Goal: Task Accomplishment & Management: Manage account settings

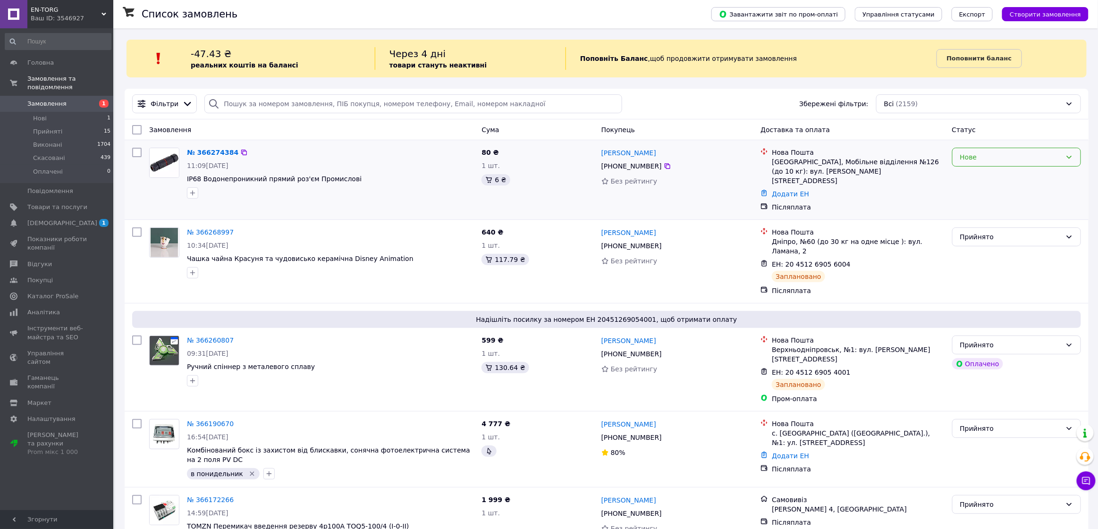
click at [885, 155] on div "Нове" at bounding box center [1011, 157] width 102 height 10
click at [885, 180] on li "Прийнято" at bounding box center [1017, 177] width 128 height 17
click at [195, 156] on div "№ 366274384" at bounding box center [212, 152] width 53 height 11
click at [196, 154] on link "№ 366274384" at bounding box center [212, 153] width 51 height 8
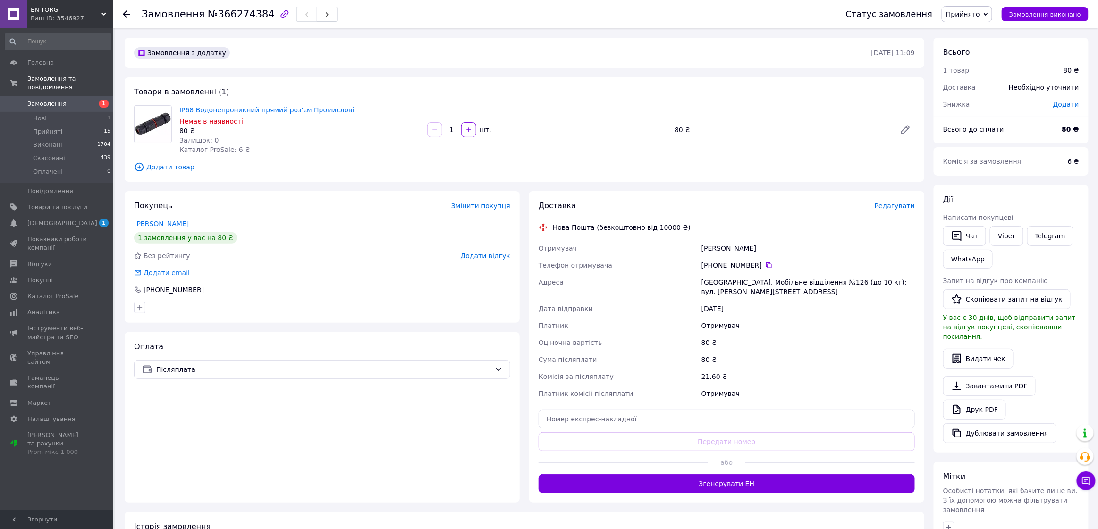
click at [885, 207] on span "Редагувати" at bounding box center [895, 206] width 40 height 8
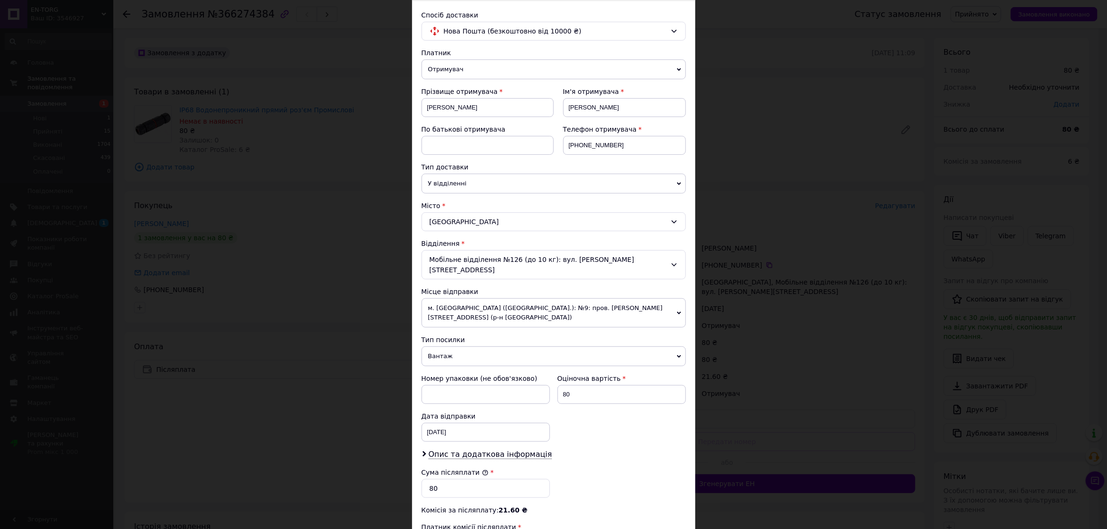
scroll to position [59, 0]
click at [505, 36] on span "Нова Пошта (безкоштовно від 10000 ₴)" at bounding box center [555, 33] width 223 height 10
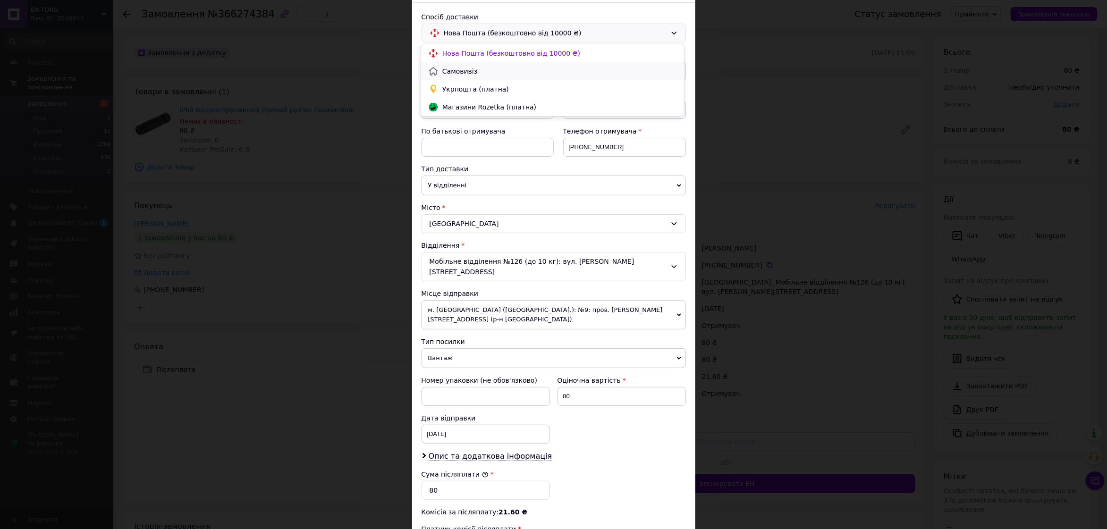
click at [503, 70] on span "Самовивіз" at bounding box center [559, 71] width 234 height 9
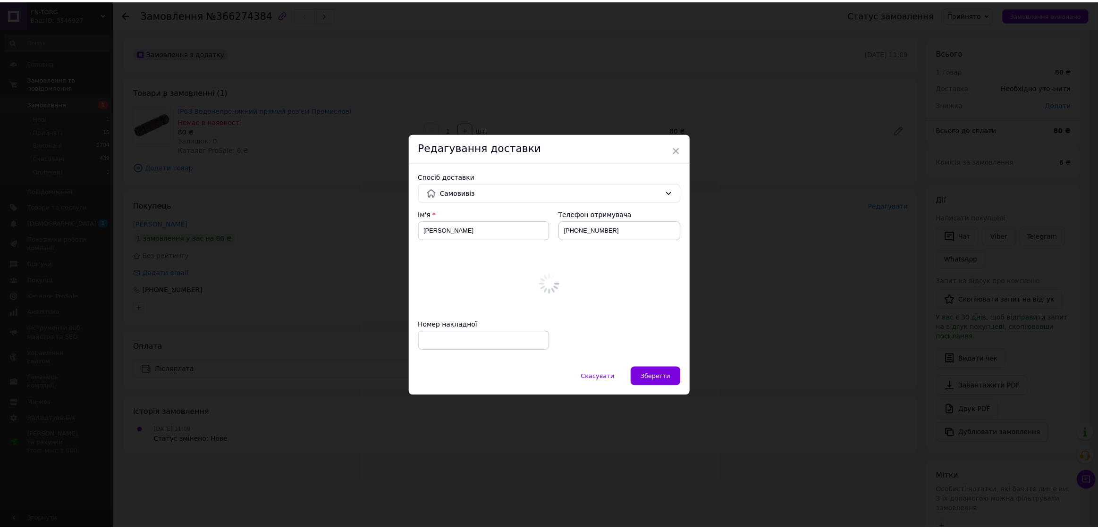
scroll to position [0, 0]
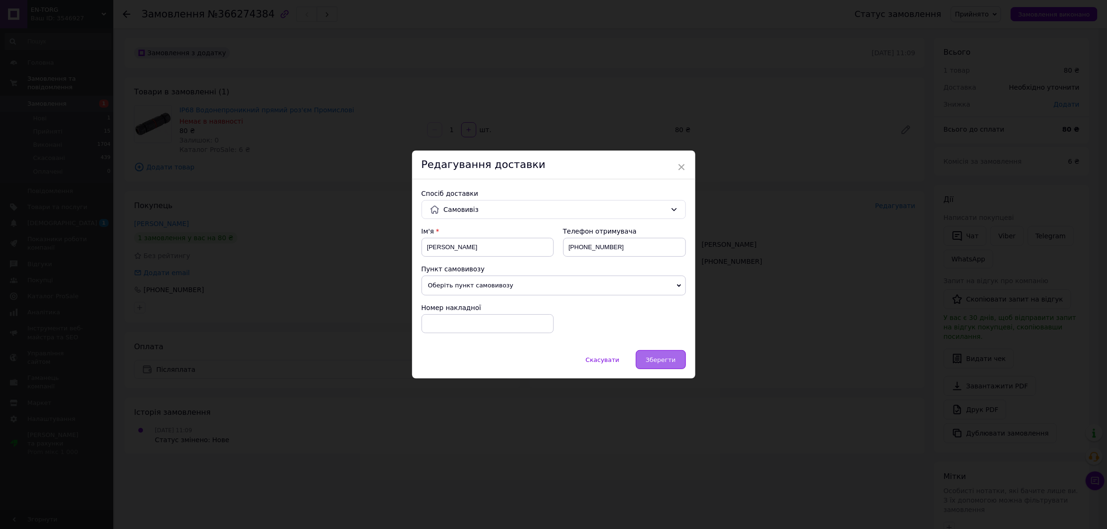
click at [664, 358] on span "Зберегти" at bounding box center [661, 359] width 30 height 7
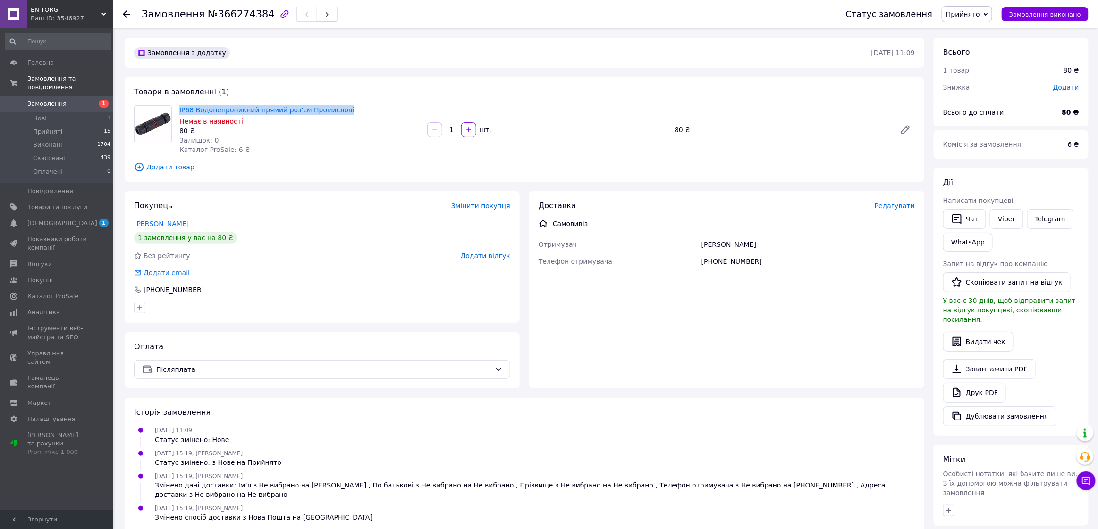
drag, startPoint x: 177, startPoint y: 107, endPoint x: 337, endPoint y: 112, distance: 160.1
click at [337, 112] on div "IP68 Водонепроникний прямий роз'єм Промислові Немає в наявності 80 ₴ Залишок: 0…" at bounding box center [300, 129] width 248 height 53
copy link "IP68 Водонепроникний прямий роз'єм Промислові"
click at [63, 203] on span "Товари та послуги" at bounding box center [57, 207] width 60 height 8
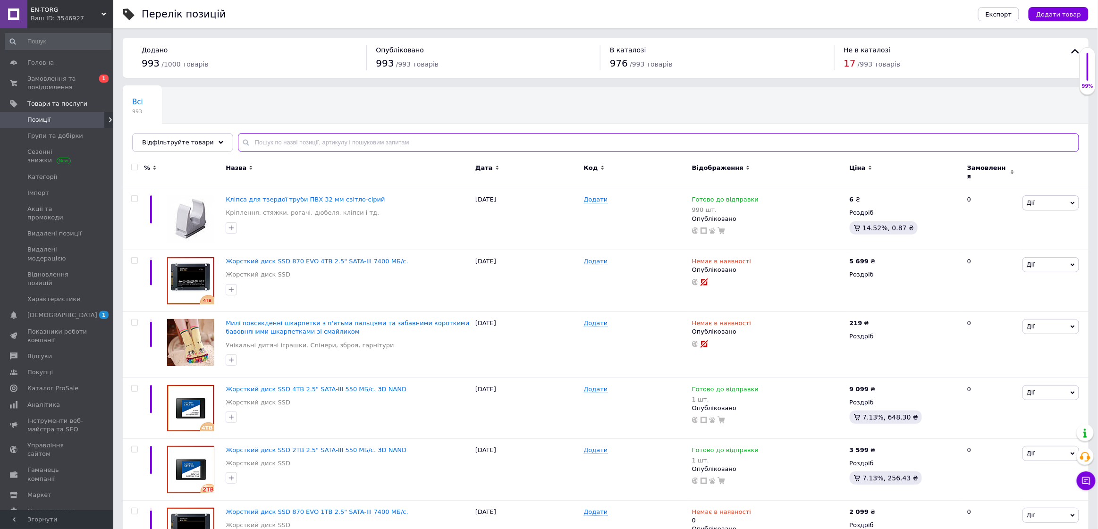
click at [357, 144] on input "text" at bounding box center [658, 142] width 841 height 19
paste input "IP68 Водонепроникний прямий роз'єм Промислові"
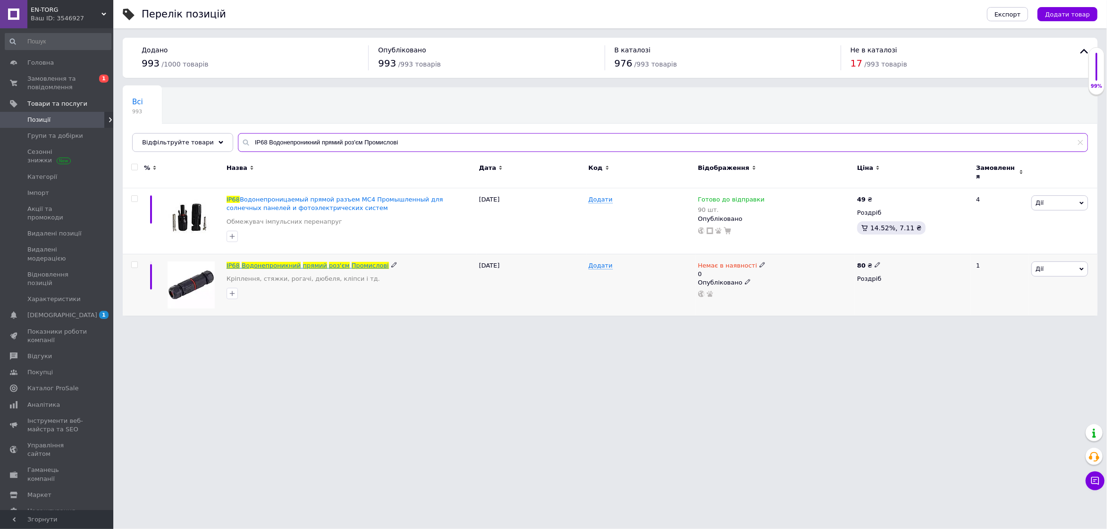
type input "IP68 Водонепроникний прямий роз'єм Промислові"
click at [329, 262] on span "роз'єм" at bounding box center [339, 265] width 21 height 7
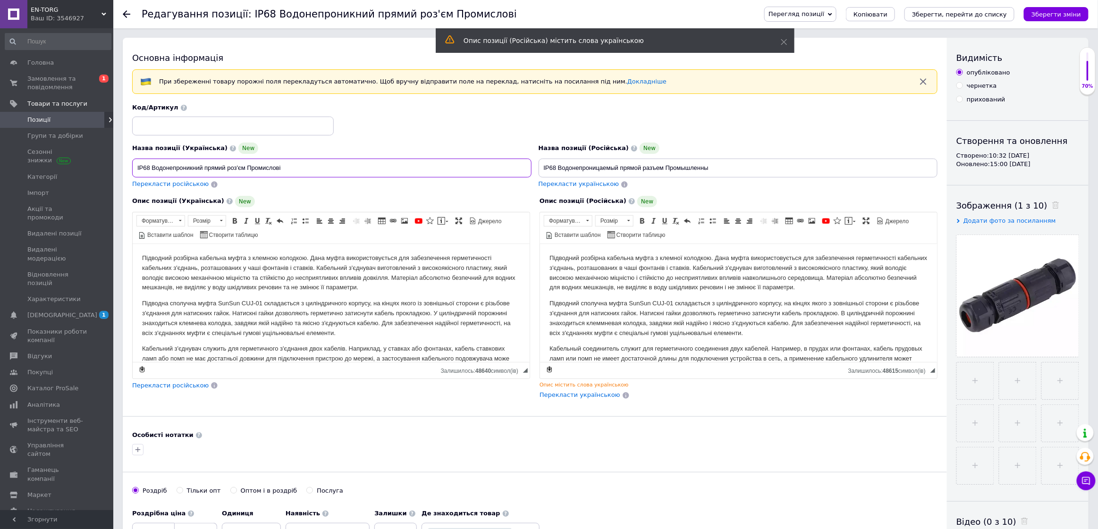
click at [333, 169] on input "IP68 Водонепроникний прямий роз'єм Промислові" at bounding box center [331, 168] width 399 height 19
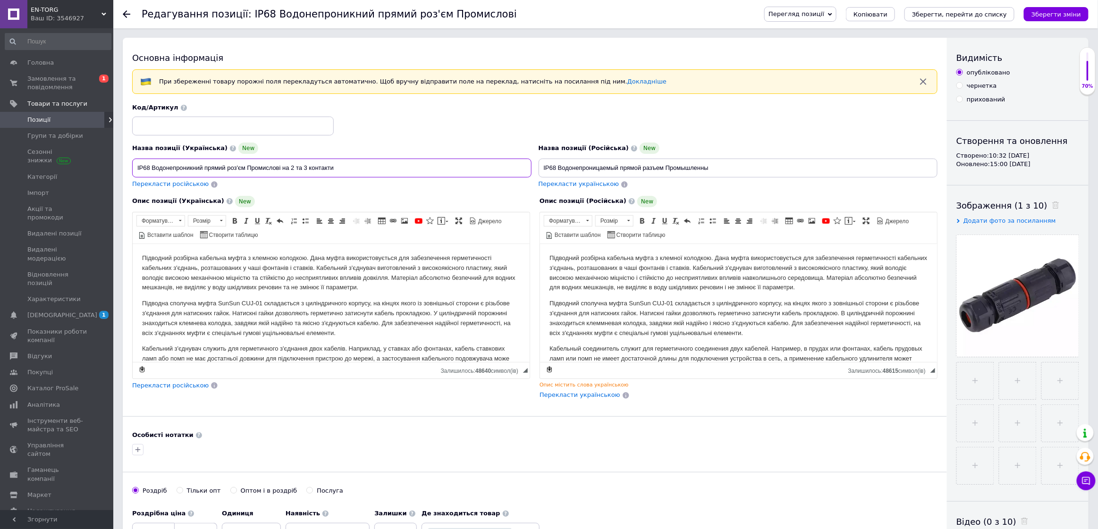
drag, startPoint x: 324, startPoint y: 163, endPoint x: 281, endPoint y: 164, distance: 42.5
click at [281, 164] on input "IP68 Водонепроникний прямий роз'єм Промислові на 2 та 3 контакти" at bounding box center [331, 168] width 399 height 19
type input "IP68 Водонепроникний прямий роз'єм Промислові на 2 та 3 контакти"
click at [721, 169] on input "IP68 Водонепроницаемый прямой разъем Промышленны" at bounding box center [738, 168] width 399 height 19
paste input "на 2 та 3 контакти"
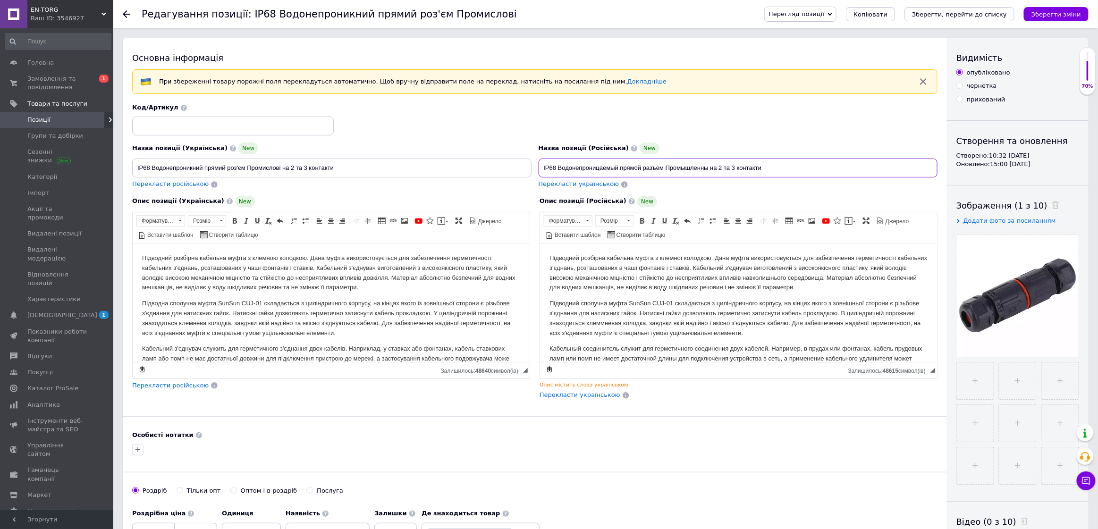
click at [728, 168] on input "IP68 Водонепроницаемый прямой разъем Промышленны на 2 та 3 контакти" at bounding box center [738, 168] width 399 height 19
drag, startPoint x: 763, startPoint y: 167, endPoint x: 755, endPoint y: 168, distance: 8.0
click at [755, 168] on input "IP68 Водонепроницаемый прямой разъем Промышленны на 2 и 3 контакти" at bounding box center [738, 168] width 399 height 19
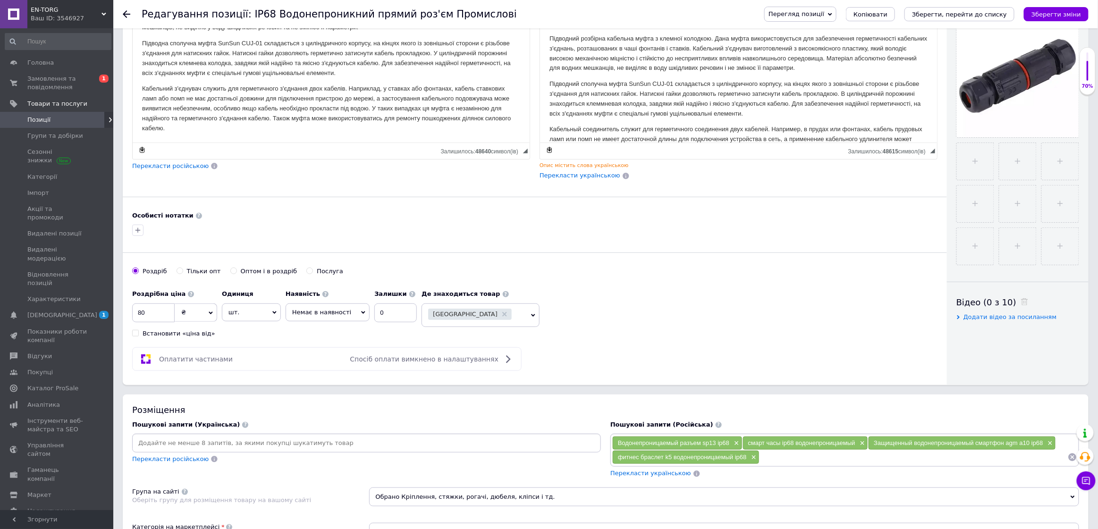
scroll to position [295, 0]
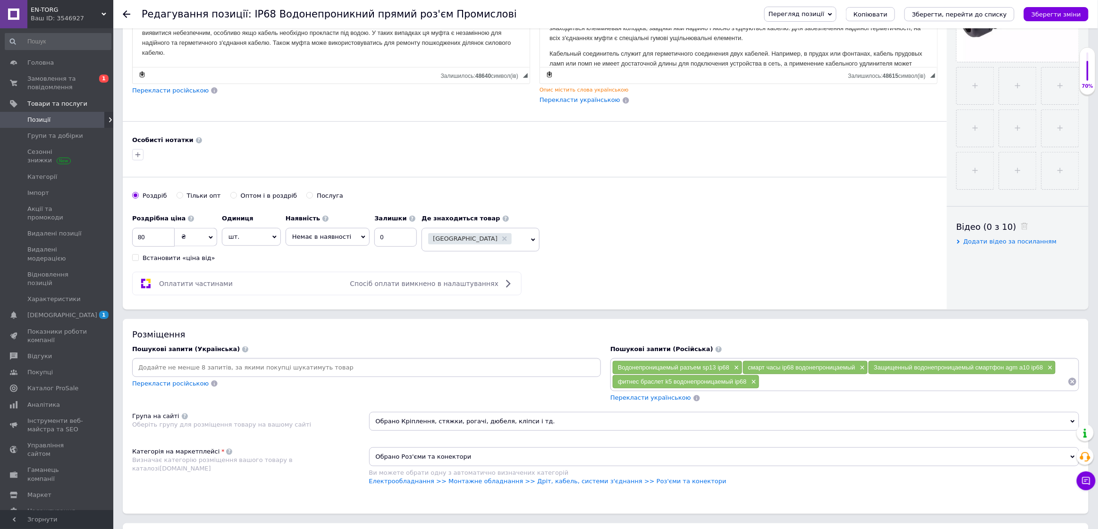
type input "IP68 Водонепроницаемый прямой разъем Промышленны на 2 и 3 контакта"
click at [330, 217] on div "Наявність" at bounding box center [328, 218] width 84 height 8
click at [329, 233] on span "Немає в наявності" at bounding box center [321, 236] width 59 height 7
click at [328, 277] on li "Готово до відправки" at bounding box center [327, 282] width 83 height 13
drag, startPoint x: 392, startPoint y: 237, endPoint x: 375, endPoint y: 235, distance: 17.2
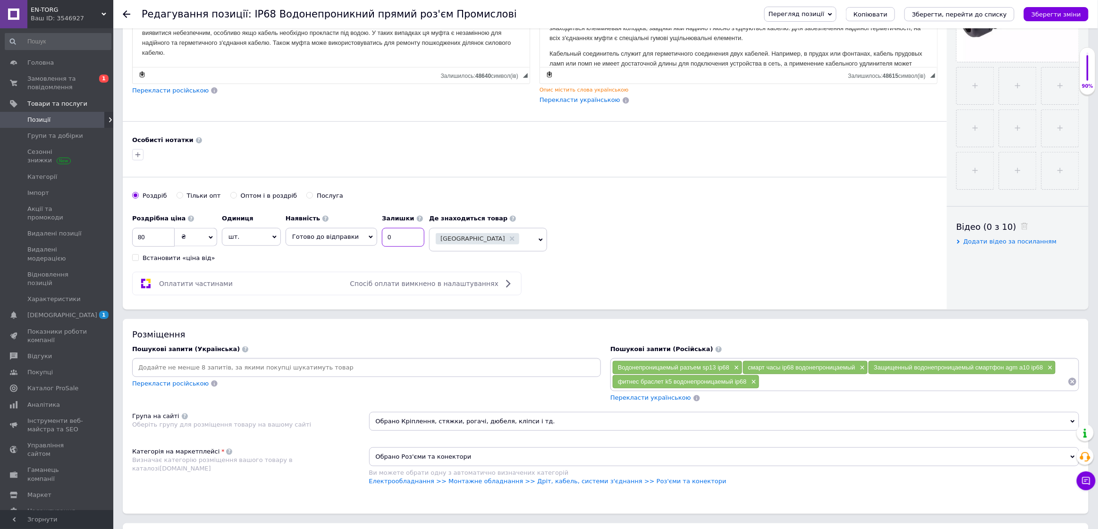
click at [382, 235] on input "0" at bounding box center [403, 237] width 42 height 19
type input "10"
click at [652, 394] on span "Перекласти українською" at bounding box center [650, 397] width 81 height 7
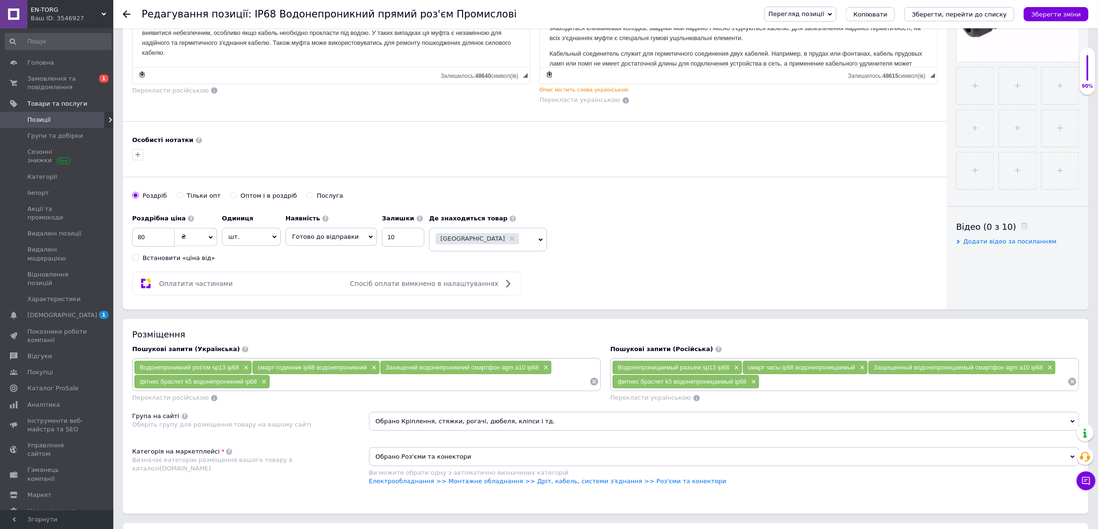
click at [885, 12] on icon "Зберегти зміни" at bounding box center [1057, 14] width 50 height 7
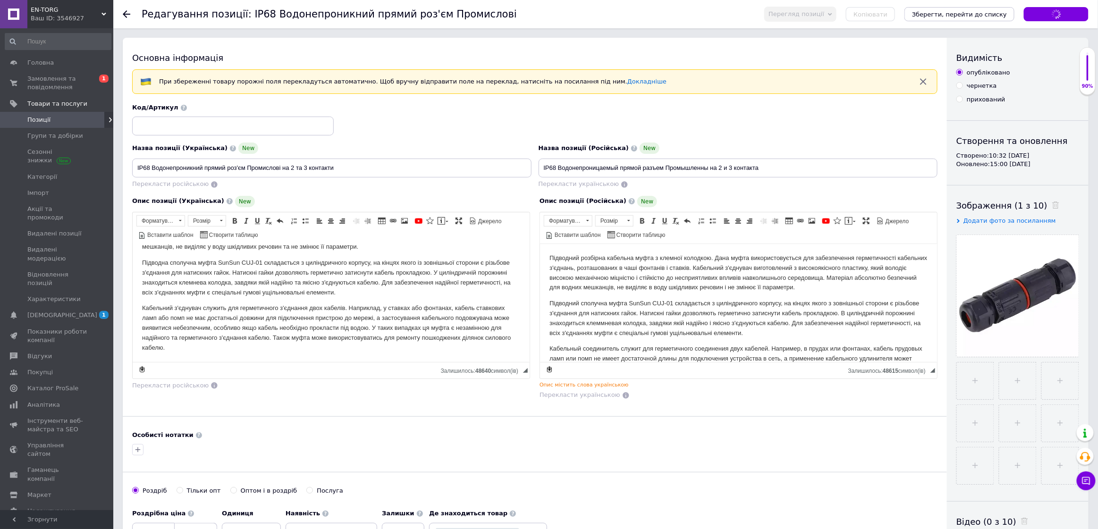
scroll to position [0, 0]
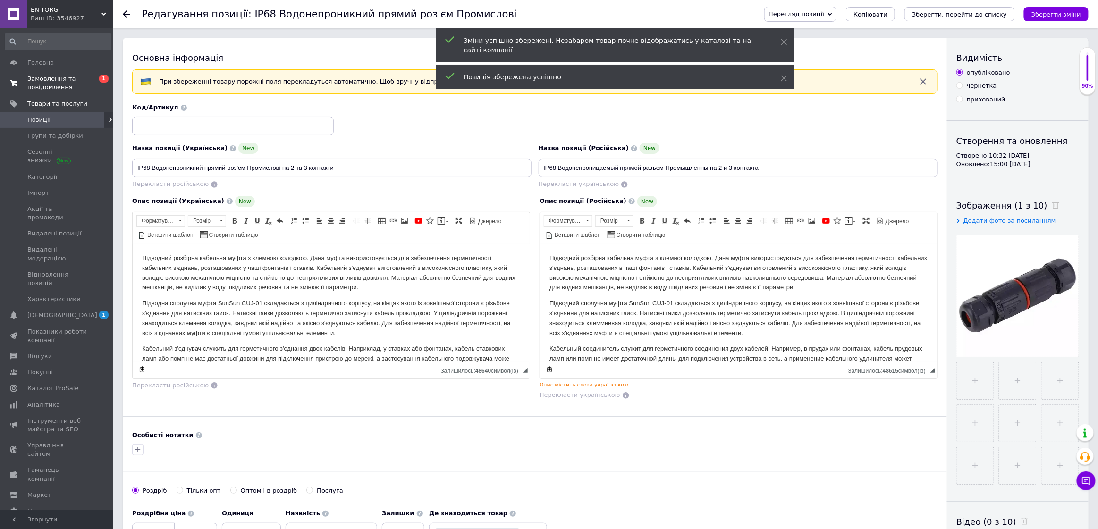
click at [66, 82] on span "Замовлення та повідомлення" at bounding box center [57, 83] width 60 height 17
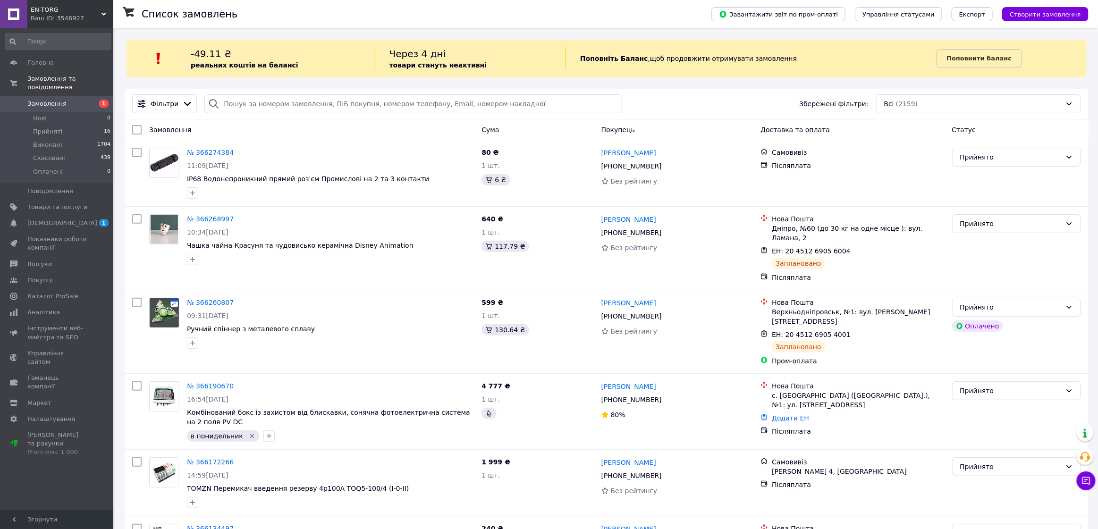
click at [209, 100] on icon at bounding box center [213, 103] width 9 height 9
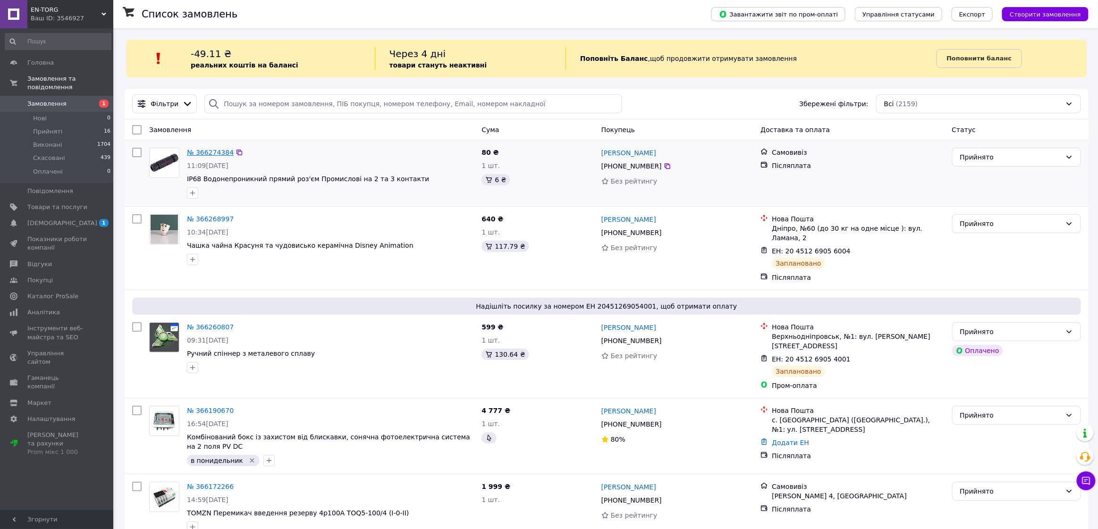
click at [205, 152] on link "№ 366274384" at bounding box center [210, 153] width 47 height 8
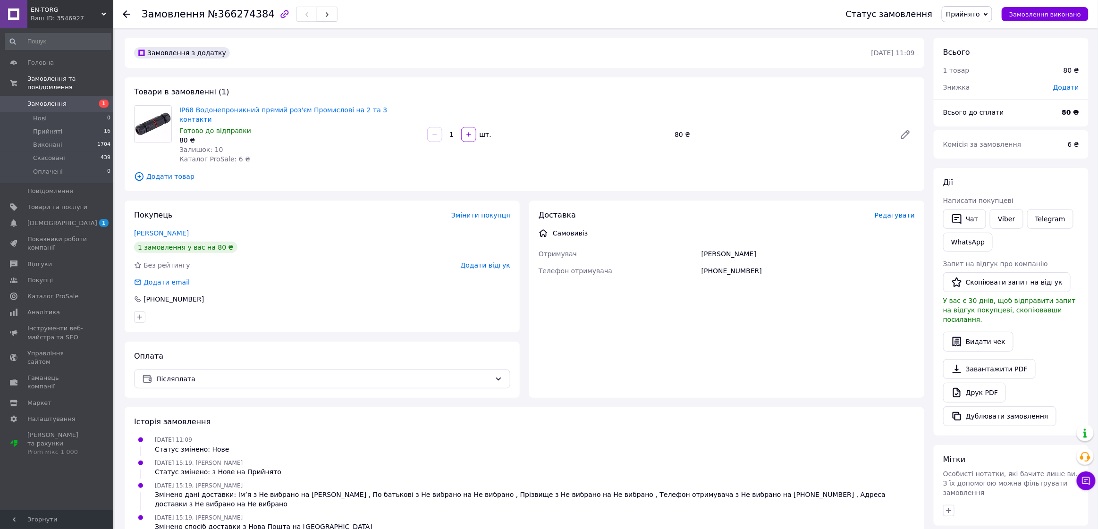
click at [885, 211] on span "Редагувати" at bounding box center [895, 215] width 40 height 8
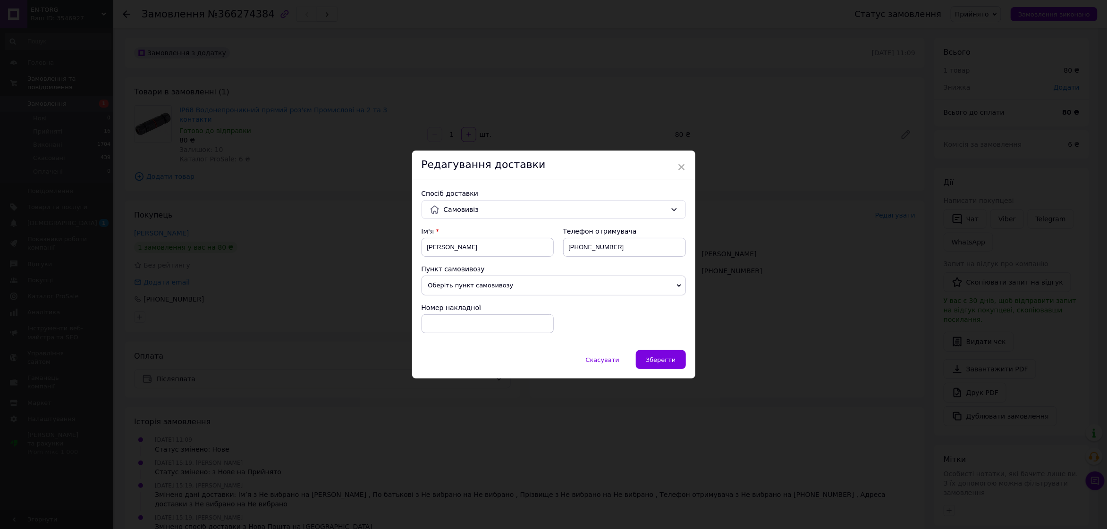
click at [540, 288] on span "Оберіть пункт самовивозу" at bounding box center [554, 286] width 264 height 20
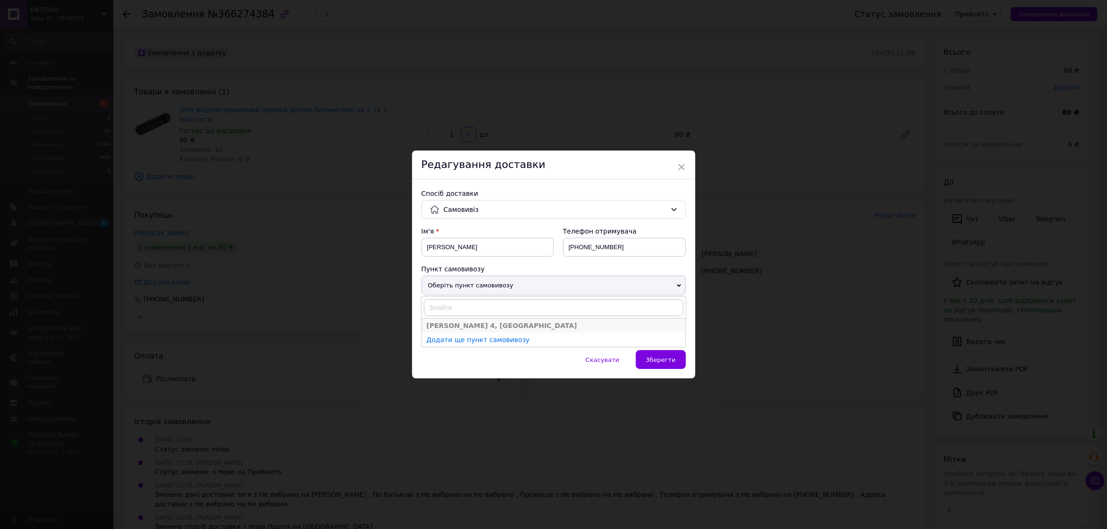
click at [516, 323] on li "[PERSON_NAME] 4, [GEOGRAPHIC_DATA]" at bounding box center [553, 326] width 263 height 14
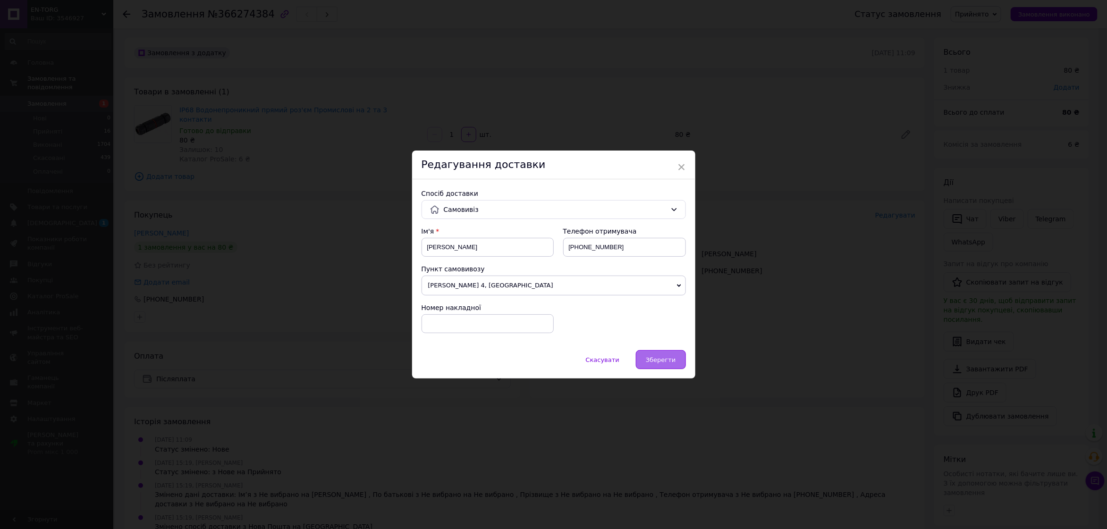
click at [657, 359] on span "Зберегти" at bounding box center [661, 359] width 30 height 7
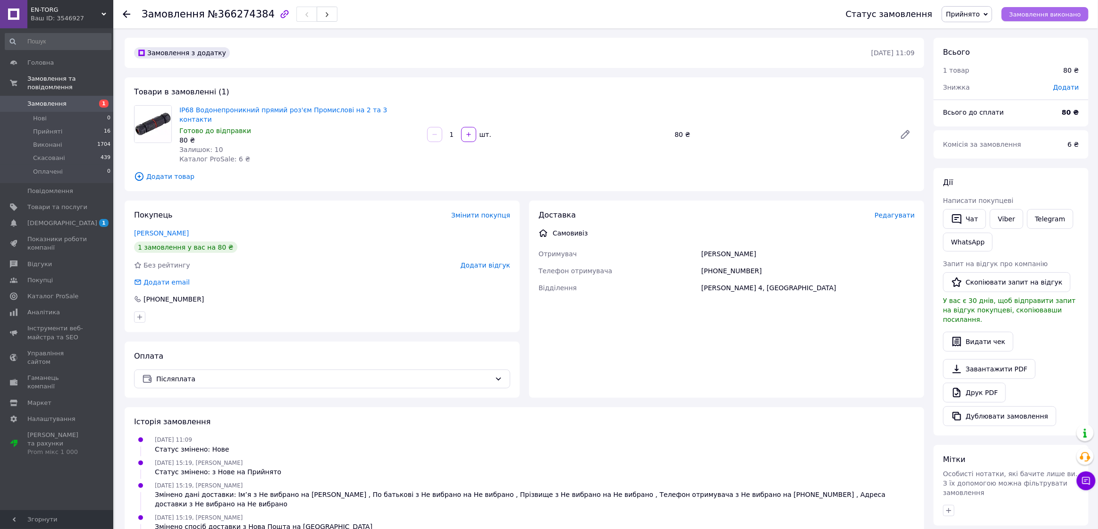
click at [885, 17] on span "Замовлення виконано" at bounding box center [1045, 14] width 72 height 7
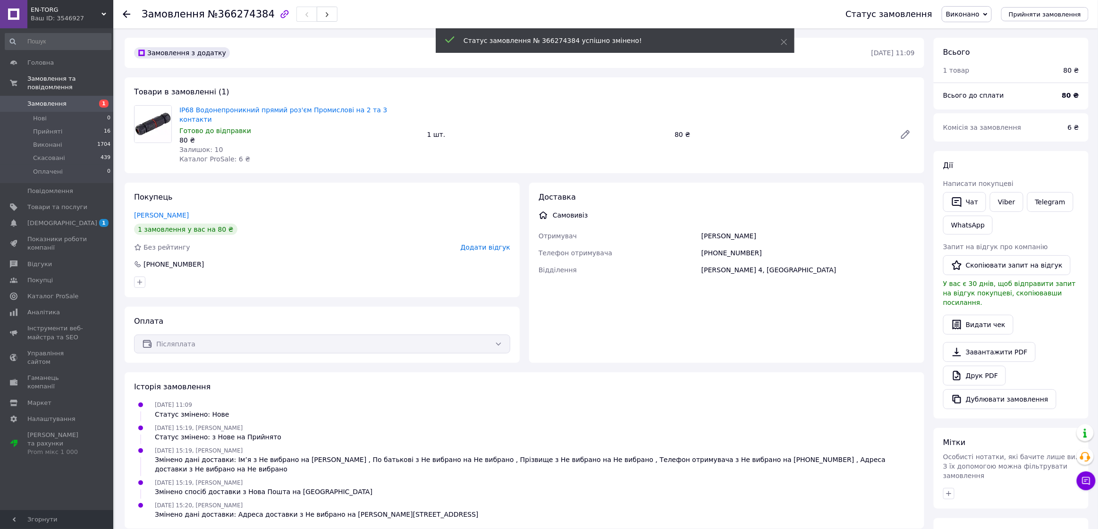
click at [53, 96] on link "Замовлення 1" at bounding box center [58, 104] width 116 height 16
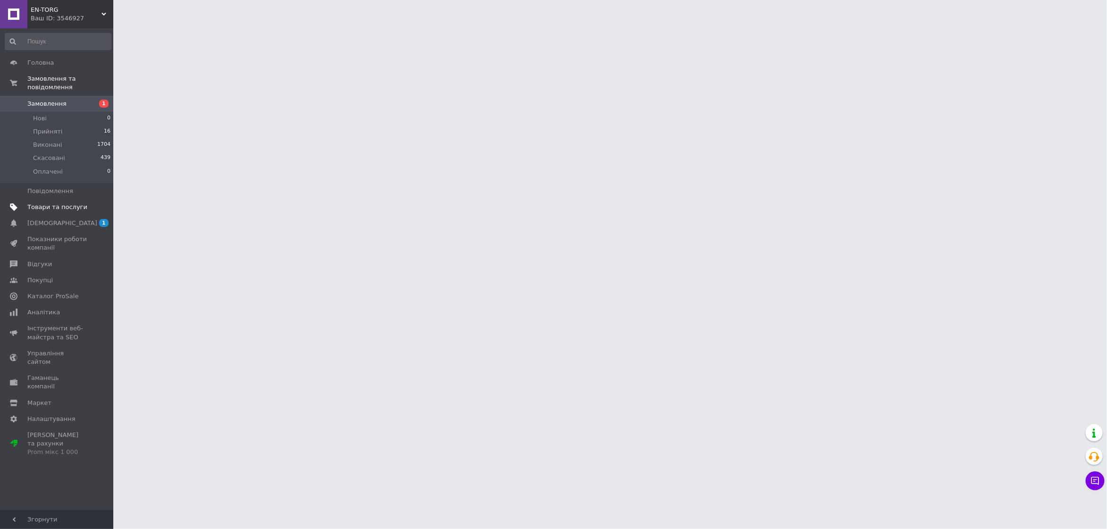
click at [86, 199] on link "Товари та послуги" at bounding box center [58, 207] width 116 height 16
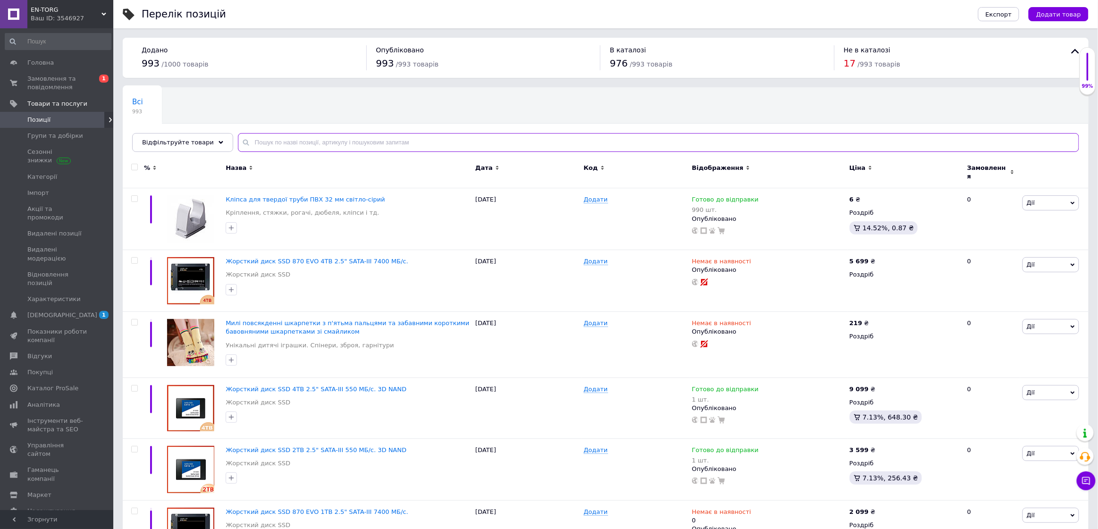
click at [344, 136] on input "text" at bounding box center [658, 142] width 841 height 19
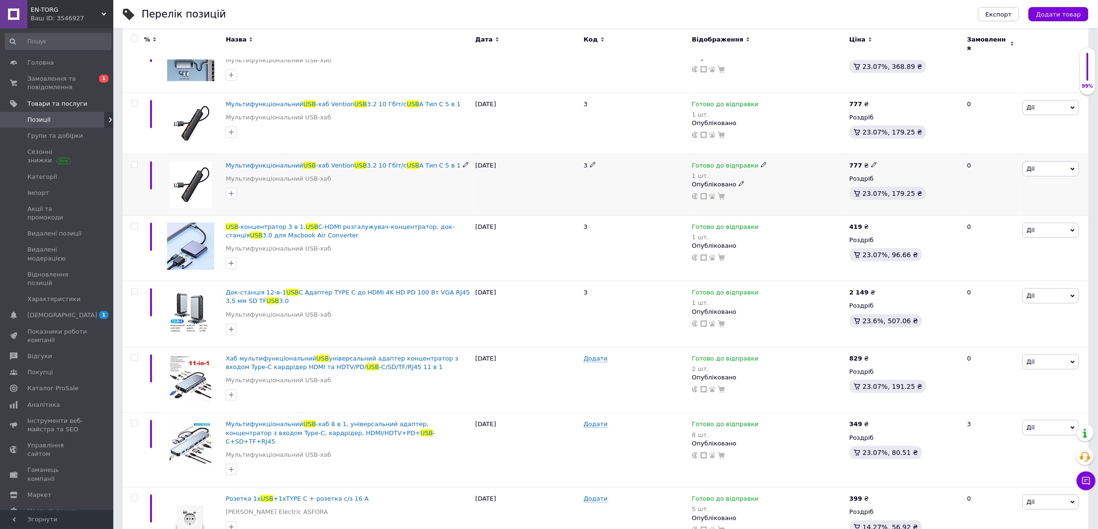
scroll to position [295, 0]
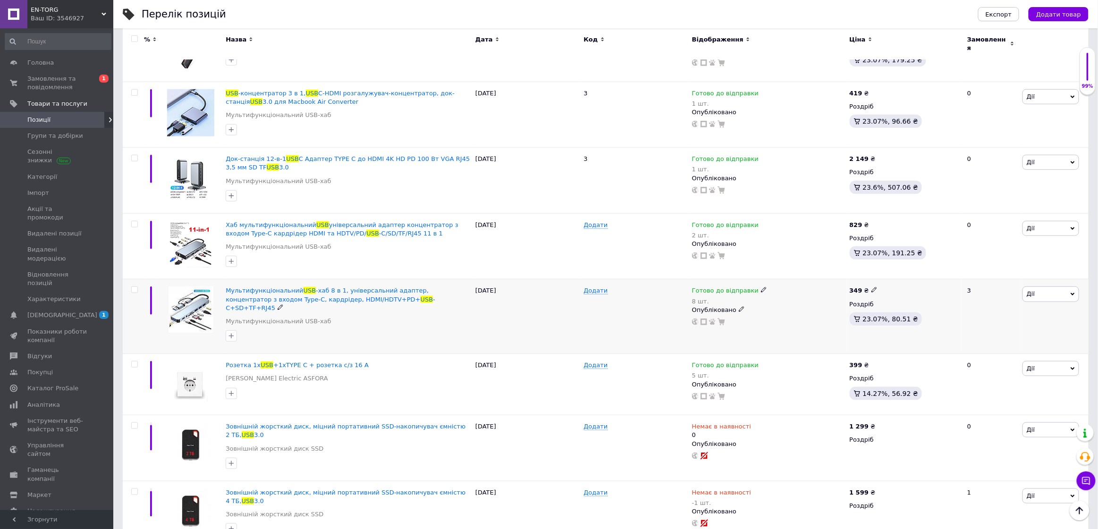
type input "usb"
click at [872, 287] on icon at bounding box center [874, 290] width 6 height 6
drag, startPoint x: 909, startPoint y: 273, endPoint x: 882, endPoint y: 271, distance: 27.4
click at [882, 271] on input "349" at bounding box center [918, 280] width 72 height 19
type input "289"
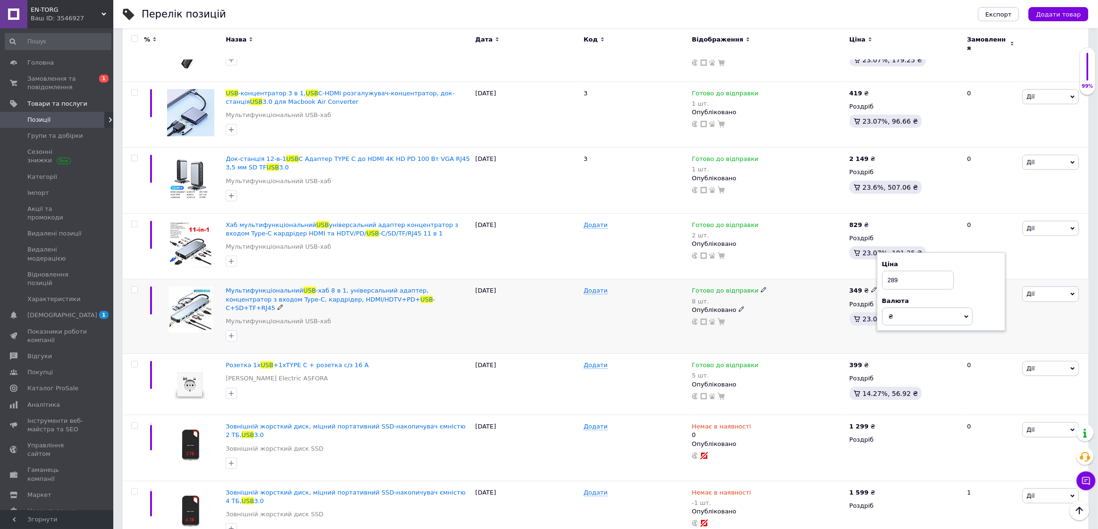
click at [811, 306] on div "Опубліковано" at bounding box center [768, 310] width 153 height 8
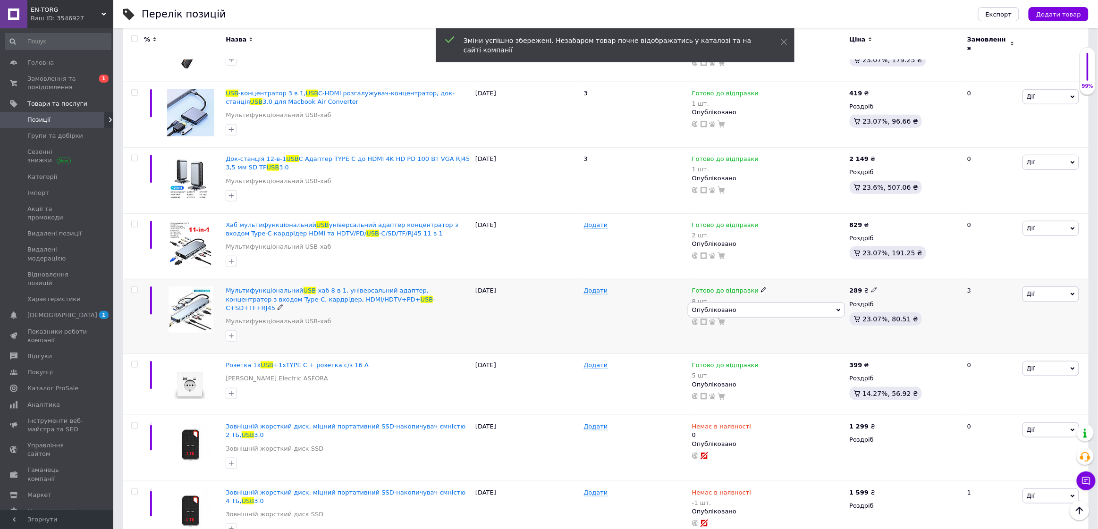
click at [761, 288] on use at bounding box center [763, 290] width 5 height 5
click at [791, 319] on li "Немає в наявності" at bounding box center [813, 325] width 90 height 13
drag, startPoint x: 787, startPoint y: 311, endPoint x: 719, endPoint y: 313, distance: 67.6
click at [762, 309] on div "Наявність Немає в наявності В наявності Під замовлення Готово до відправки Зали…" at bounding box center [826, 297] width 128 height 76
type input "0"
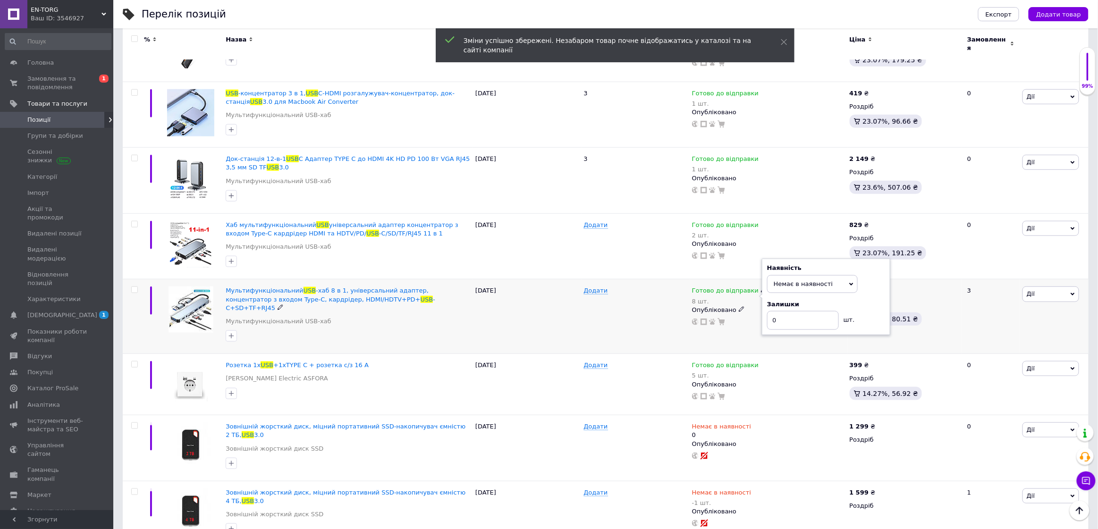
click at [625, 320] on div "Додати" at bounding box center [636, 316] width 108 height 75
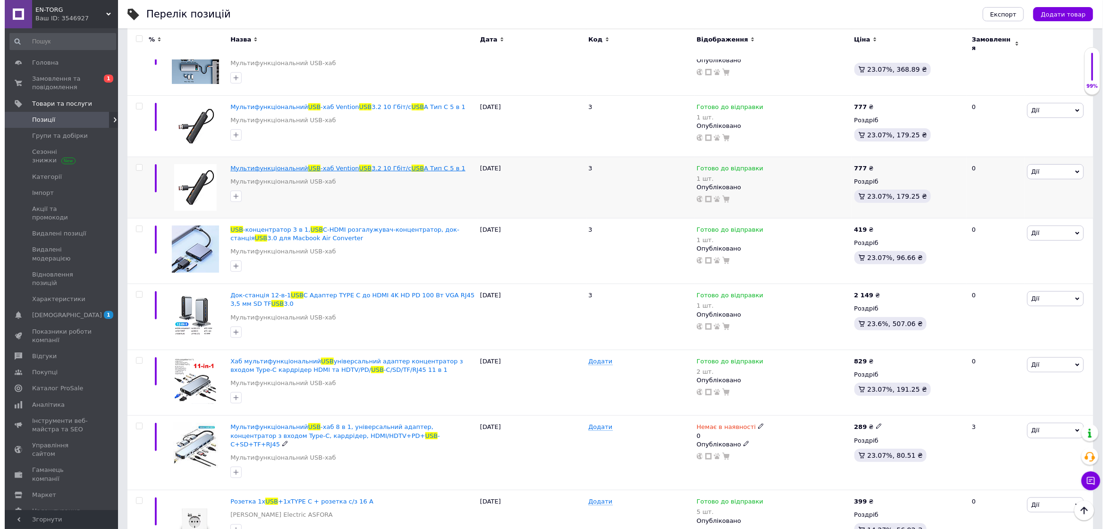
scroll to position [0, 0]
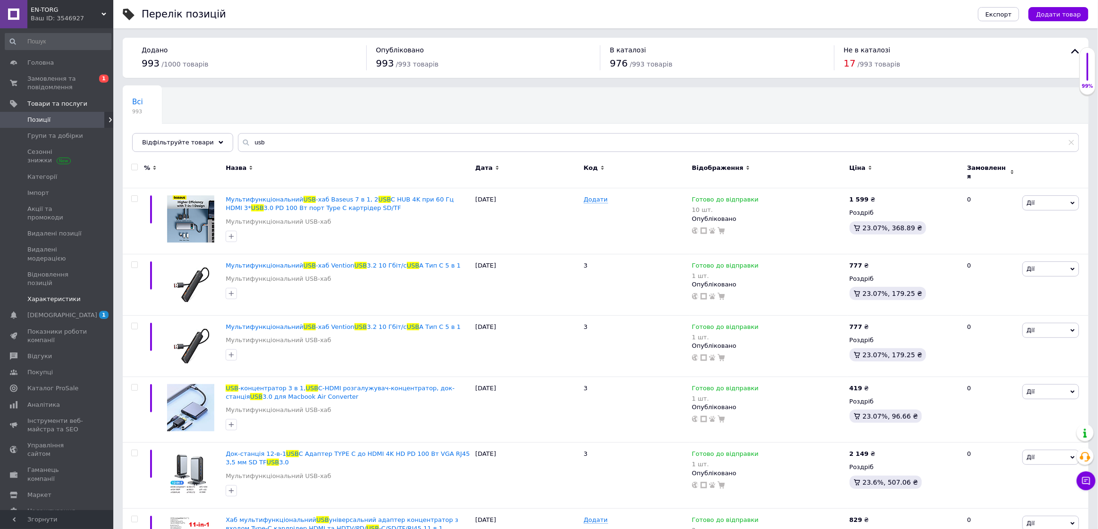
click at [106, 295] on span at bounding box center [100, 299] width 26 height 8
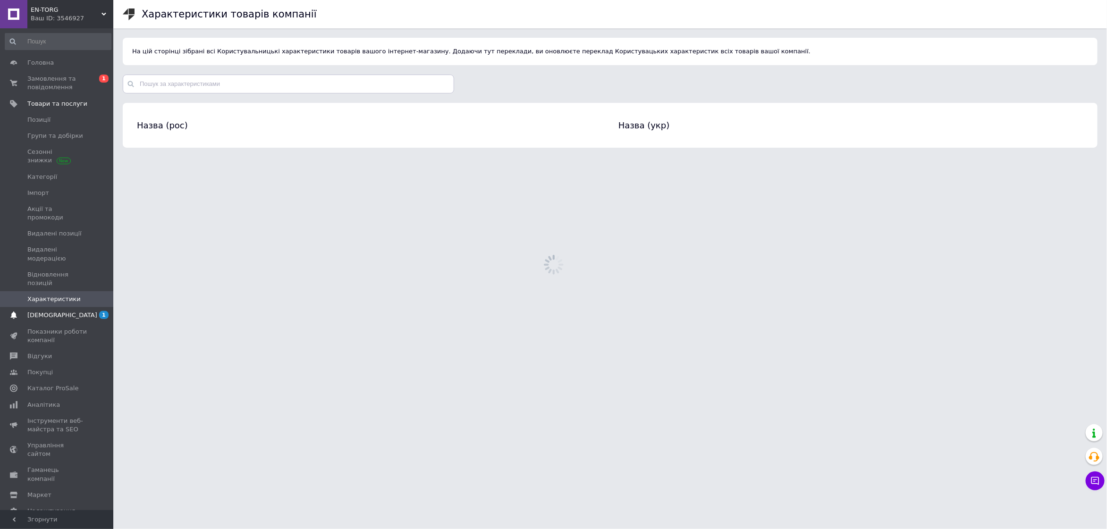
click at [83, 311] on span "[DEMOGRAPHIC_DATA]" at bounding box center [57, 315] width 60 height 8
